Goal: Task Accomplishment & Management: Use online tool/utility

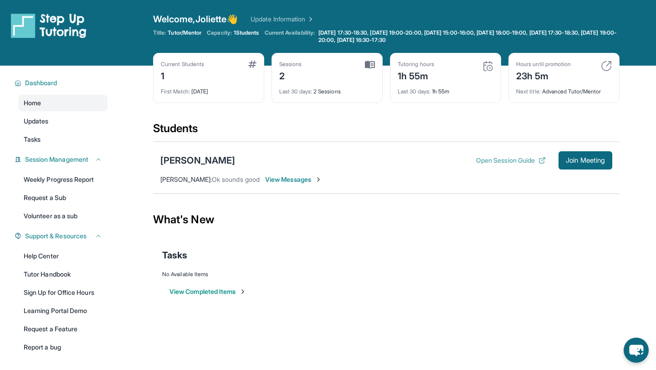
click at [498, 161] on button "Open Session Guide" at bounding box center [511, 160] width 70 height 9
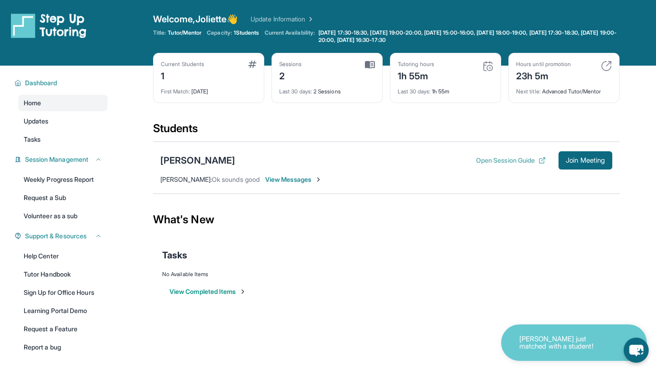
click at [513, 159] on button "Open Session Guide" at bounding box center [511, 160] width 70 height 9
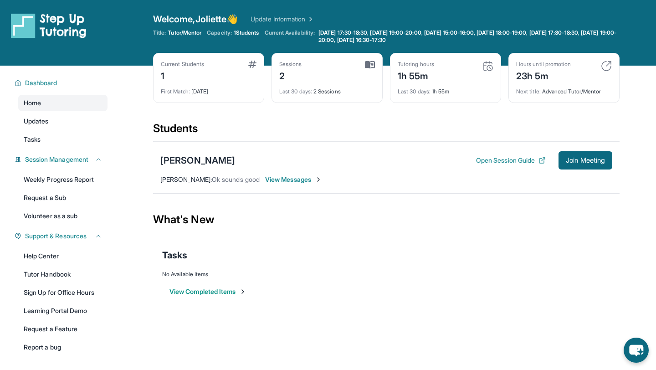
click at [289, 181] on span "View Messages" at bounding box center [293, 179] width 57 height 9
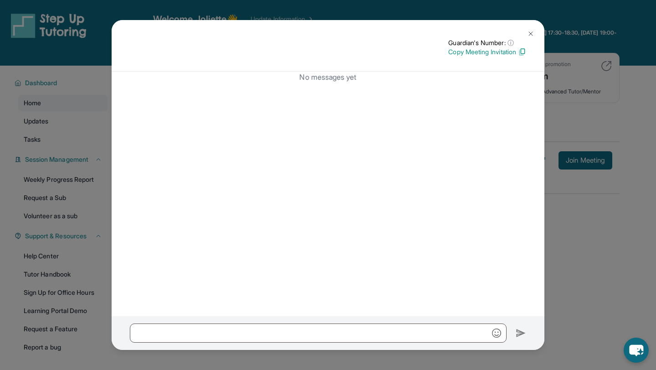
click at [532, 32] on img at bounding box center [530, 33] width 7 height 7
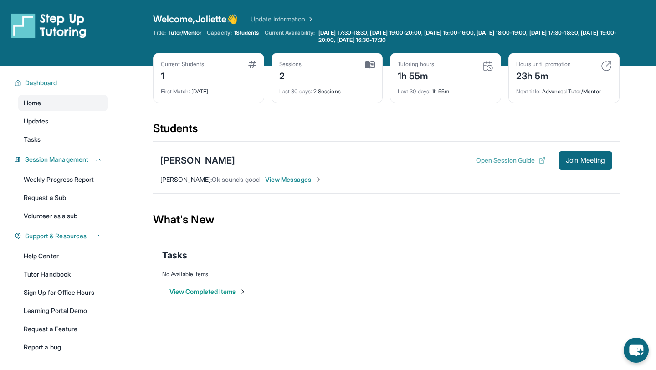
click at [513, 160] on button "Open Session Guide" at bounding box center [511, 160] width 70 height 9
click at [600, 164] on button "Join Meeting" at bounding box center [585, 160] width 54 height 18
click at [297, 18] on link "Update Information" at bounding box center [282, 19] width 64 height 9
click at [511, 160] on button "Open Session Guide" at bounding box center [511, 160] width 70 height 9
click at [68, 135] on link "Tasks" at bounding box center [62, 139] width 89 height 16
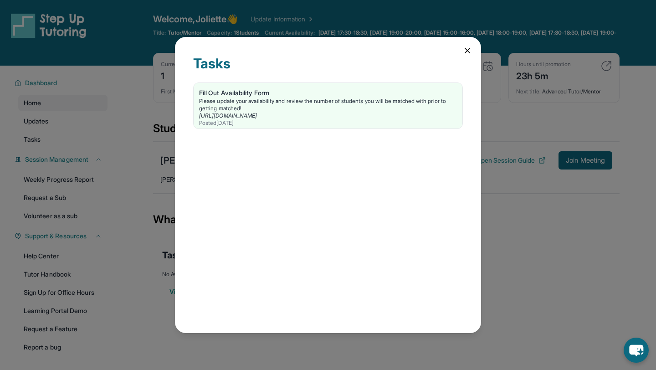
click at [467, 52] on icon at bounding box center [467, 50] width 9 height 9
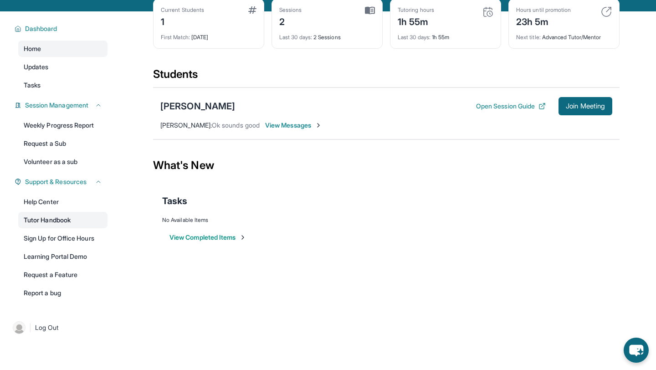
scroll to position [66, 0]
